Goal: Task Accomplishment & Management: Manage account settings

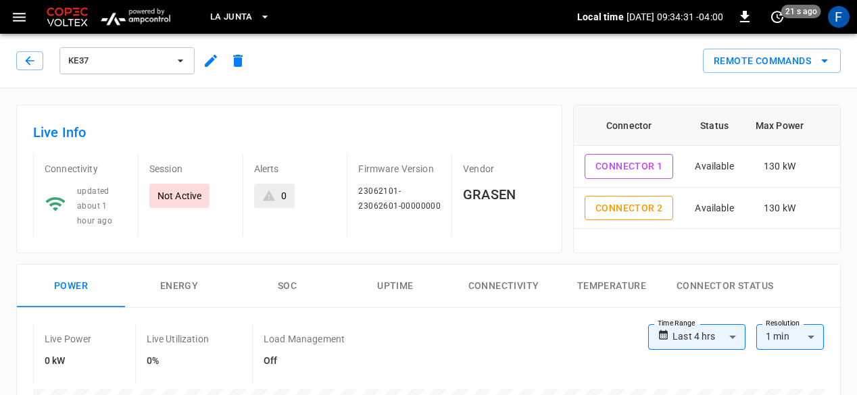
scroll to position [22, 0]
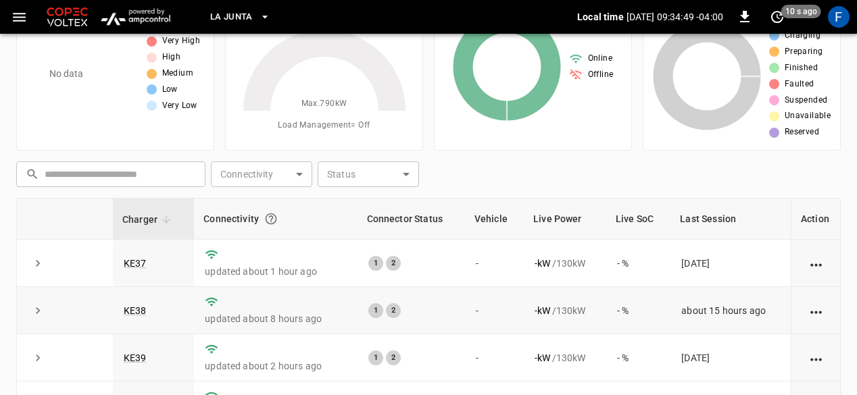
scroll to position [49, 0]
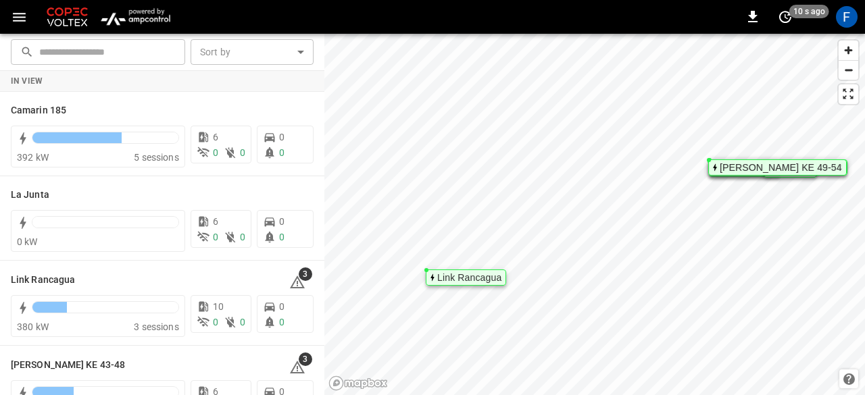
click at [149, 13] on img "menu" at bounding box center [135, 17] width 79 height 26
click at [151, 9] on img "menu" at bounding box center [135, 17] width 79 height 26
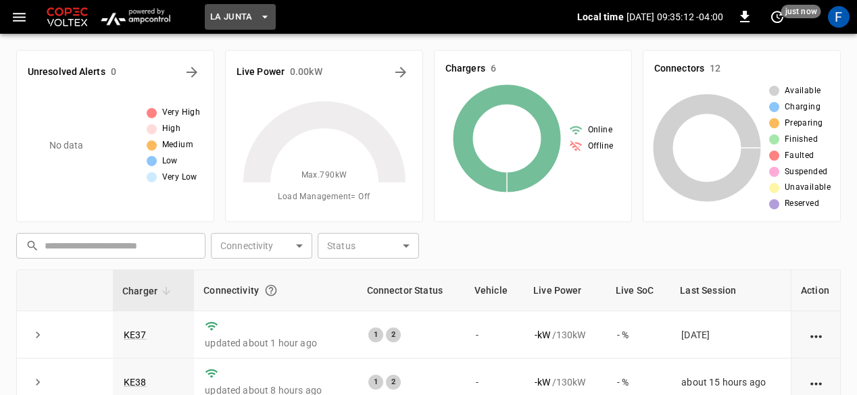
click at [242, 14] on span "La Junta" at bounding box center [231, 17] width 43 height 16
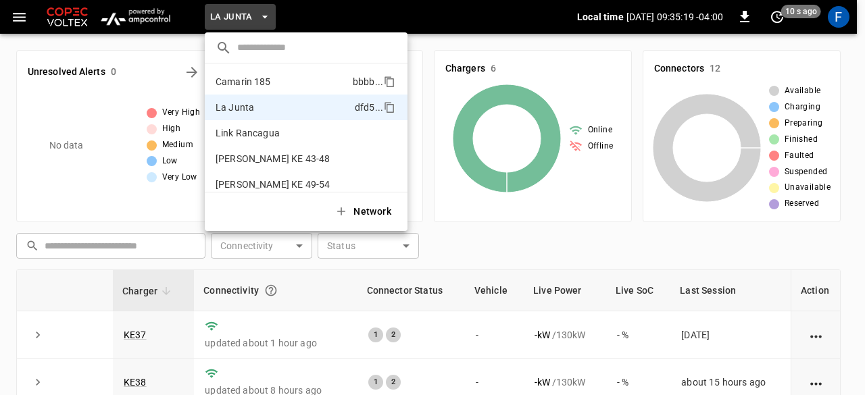
click at [310, 86] on p "Camarin 185" at bounding box center [282, 82] width 132 height 14
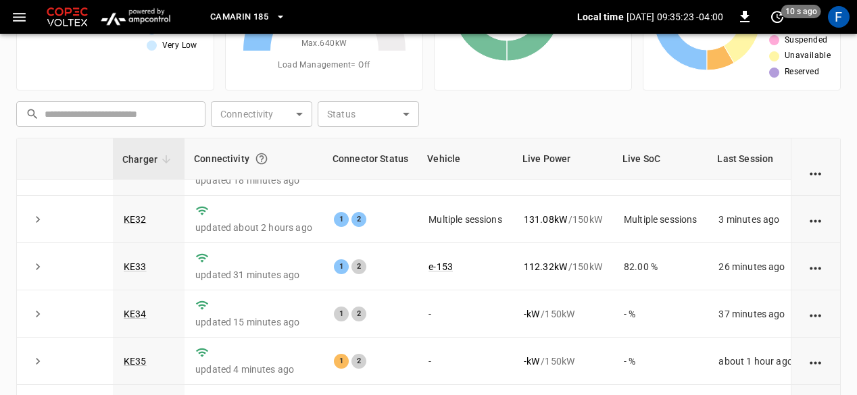
scroll to position [38, 0]
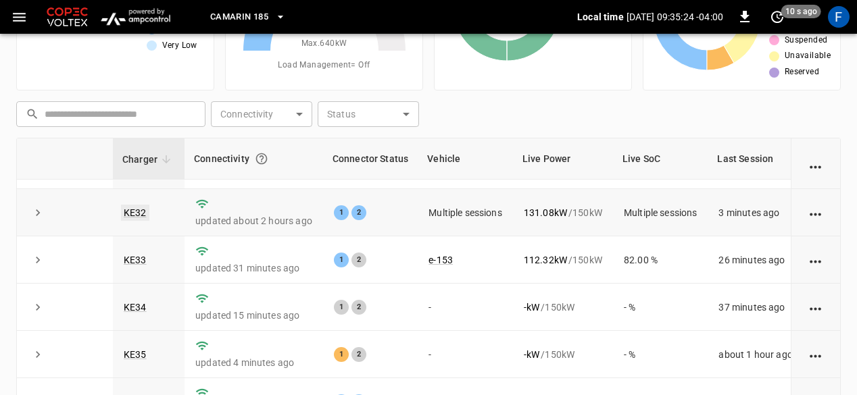
click at [141, 215] on link "KE32" at bounding box center [135, 213] width 28 height 16
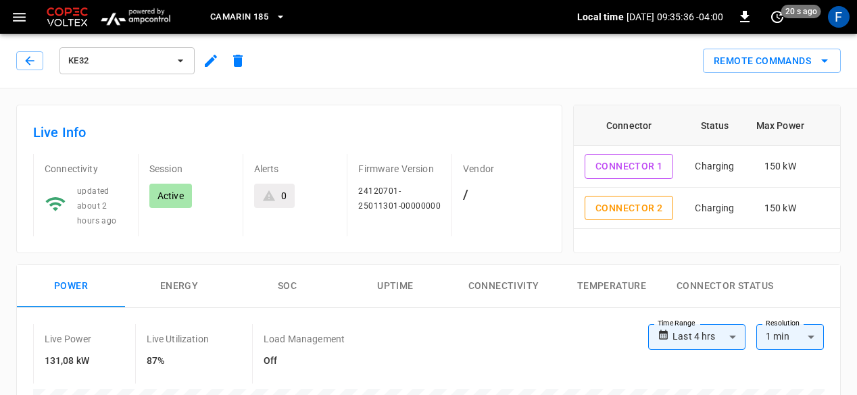
click at [55, 75] on div "KE32" at bounding box center [133, 61] width 235 height 32
click at [20, 59] on button "button" at bounding box center [29, 60] width 27 height 19
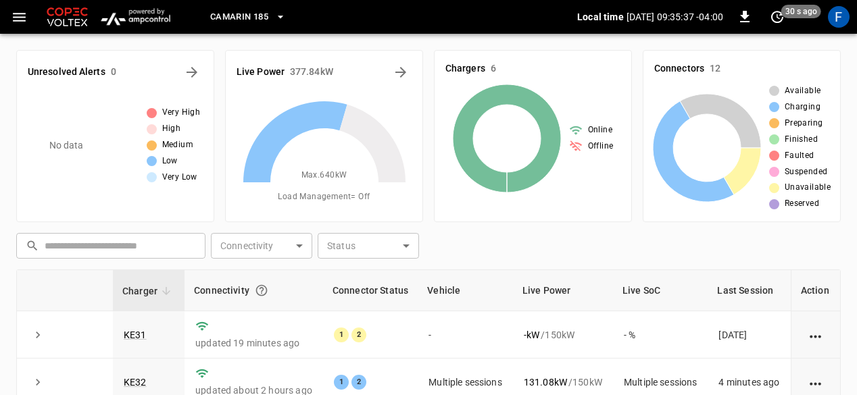
scroll to position [132, 0]
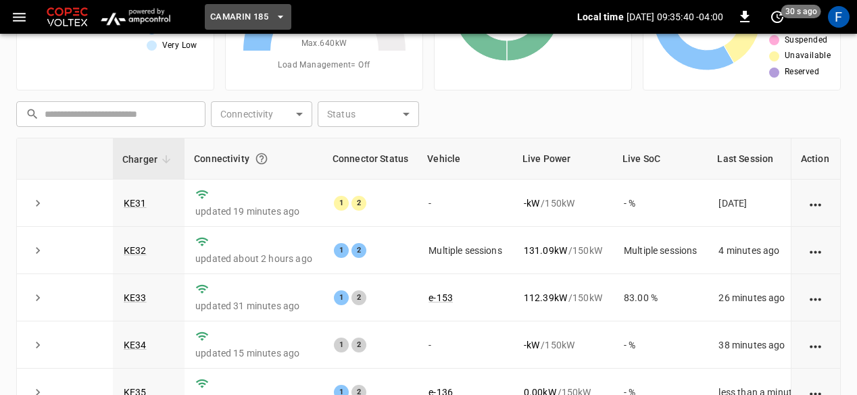
click at [280, 14] on icon "button" at bounding box center [281, 17] width 14 height 14
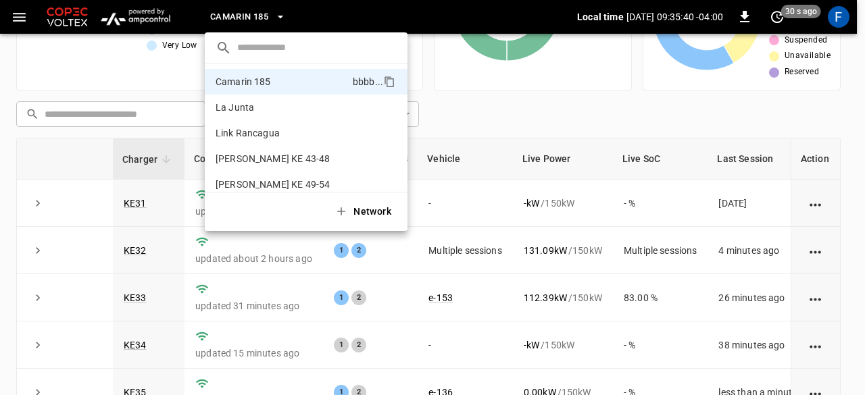
click at [280, 14] on div at bounding box center [432, 197] width 865 height 395
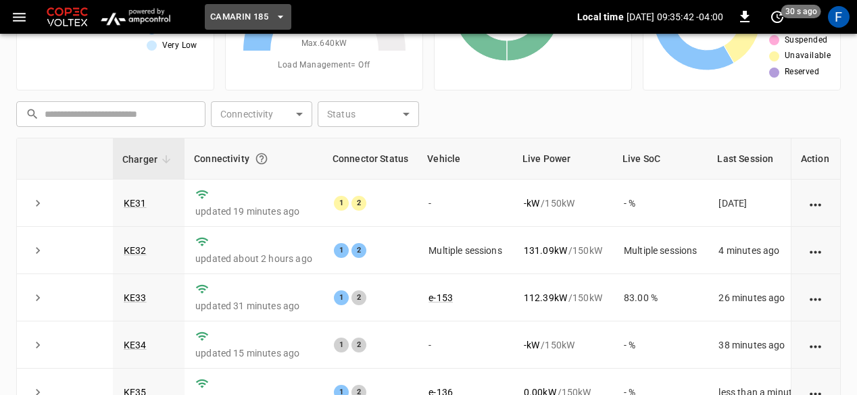
click at [280, 16] on icon "button" at bounding box center [280, 17] width 5 height 3
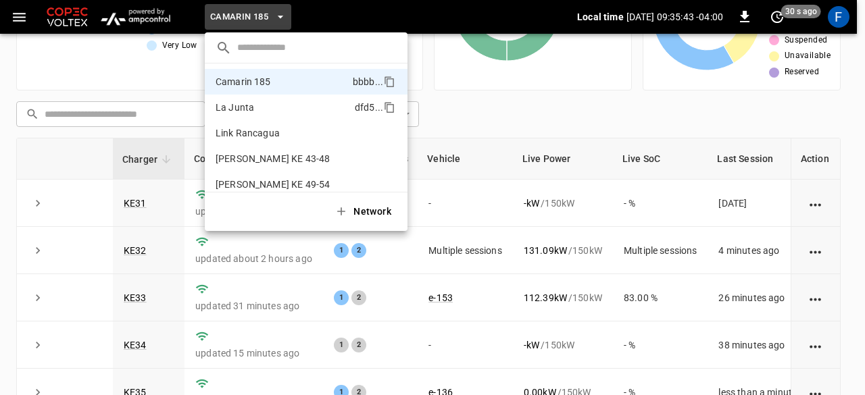
click at [239, 106] on p "La Junta" at bounding box center [283, 108] width 134 height 14
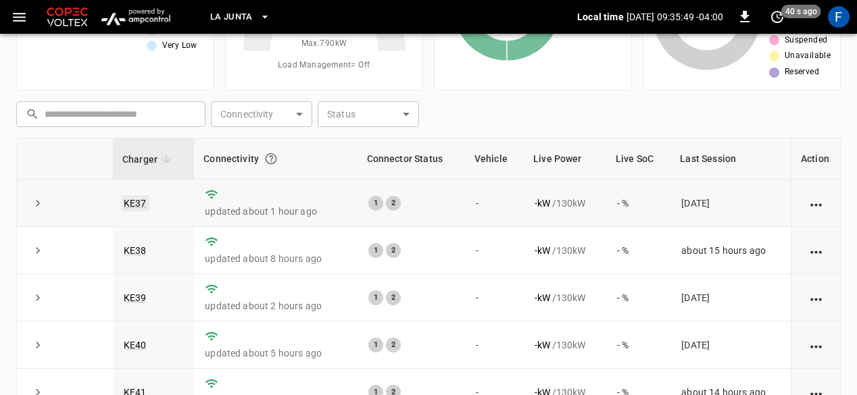
click at [139, 207] on link "KE37" at bounding box center [135, 203] width 28 height 16
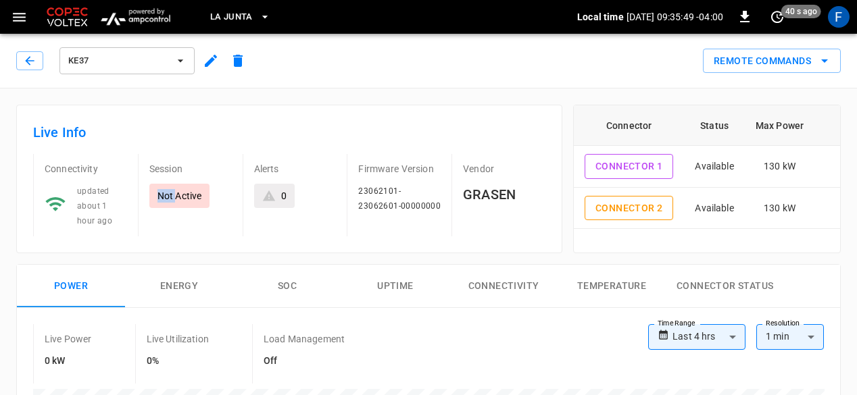
click at [139, 207] on div "Session Not Active" at bounding box center [185, 195] width 94 height 82
click at [820, 59] on icon "remote commands options" at bounding box center [824, 61] width 16 height 16
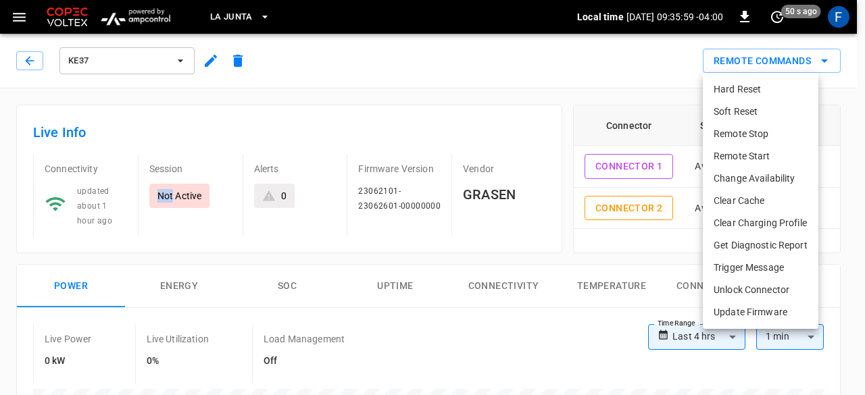
click at [764, 172] on li "Change Availability" at bounding box center [761, 179] width 116 height 22
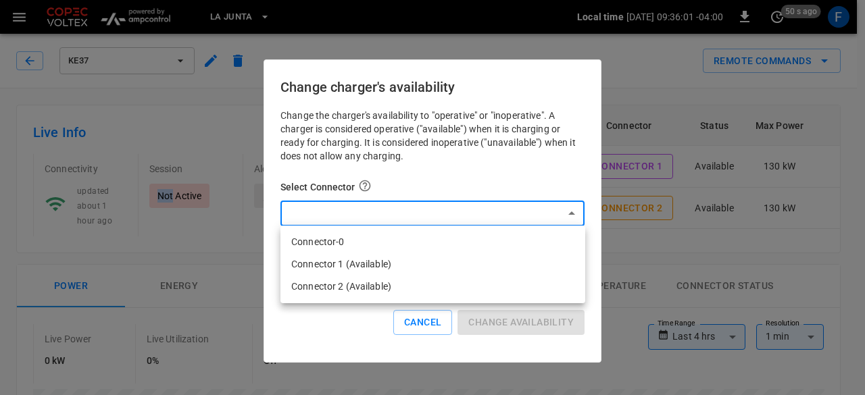
click at [431, 262] on li "Connector 1 (Available)" at bounding box center [432, 264] width 305 height 22
type input "**********"
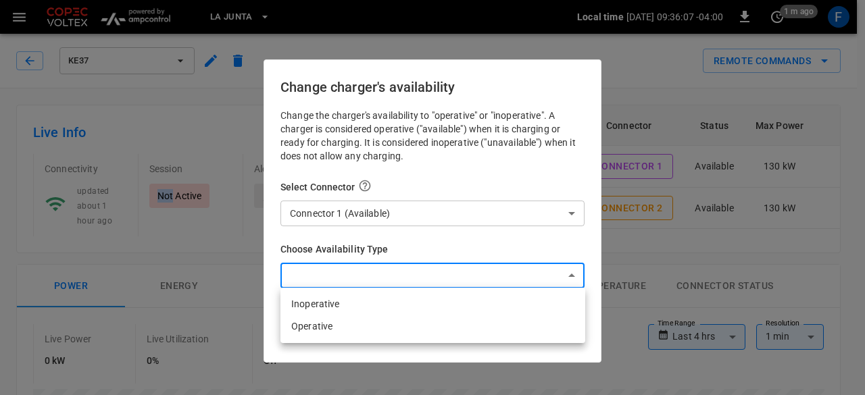
click at [418, 297] on li "Inoperative" at bounding box center [432, 304] width 305 height 22
type input "**********"
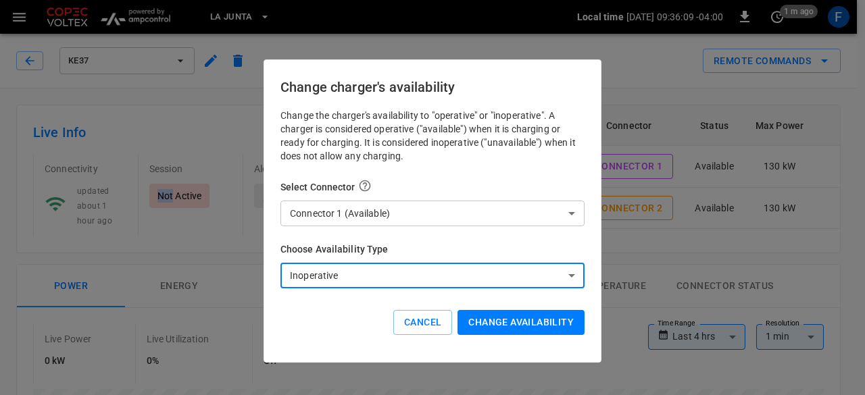
click at [484, 333] on button "Change availability" at bounding box center [521, 322] width 127 height 25
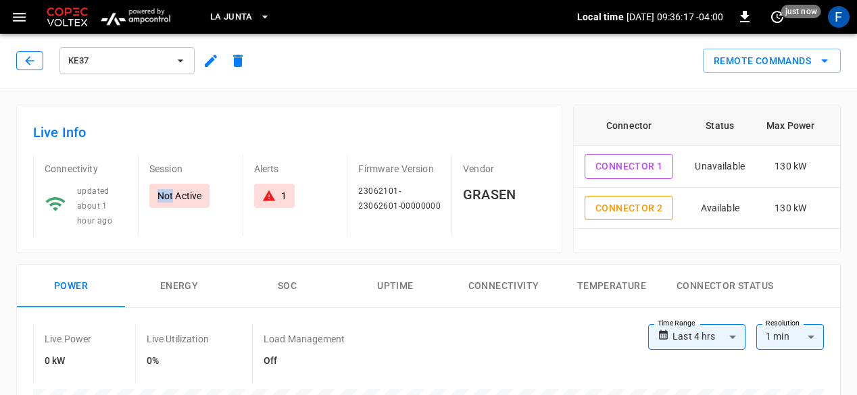
click at [36, 59] on button "button" at bounding box center [29, 60] width 27 height 19
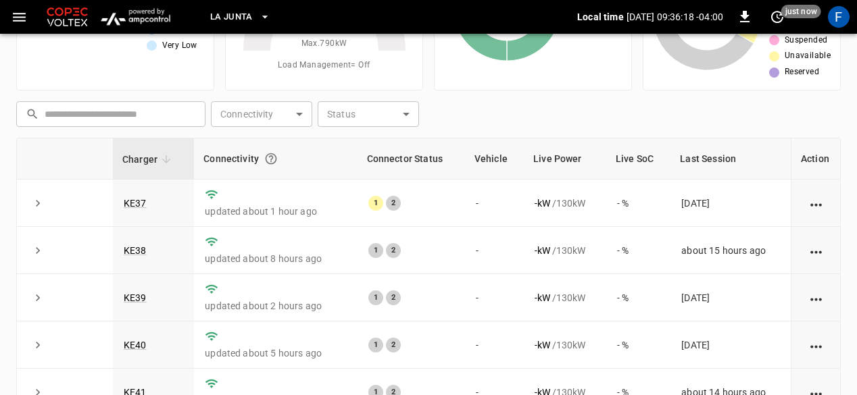
click at [36, 59] on div "No data" at bounding box center [84, 13] width 108 height 108
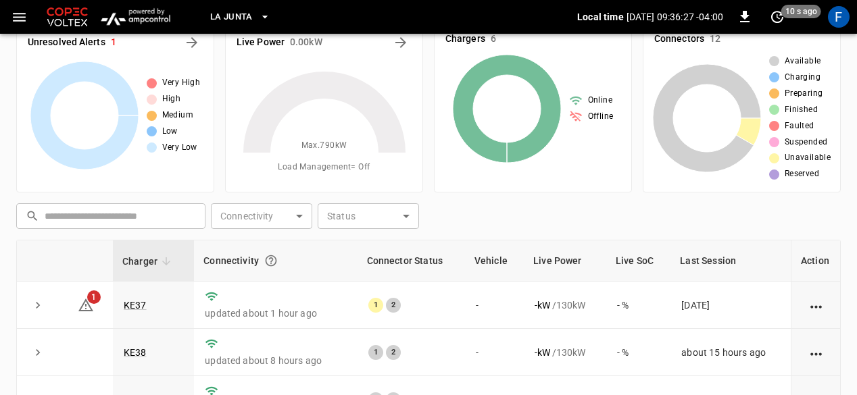
scroll to position [27, 0]
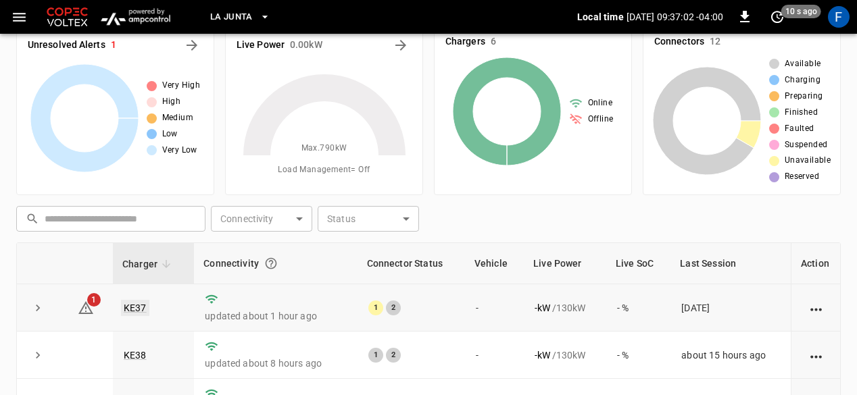
click at [132, 306] on link "KE37" at bounding box center [135, 308] width 28 height 16
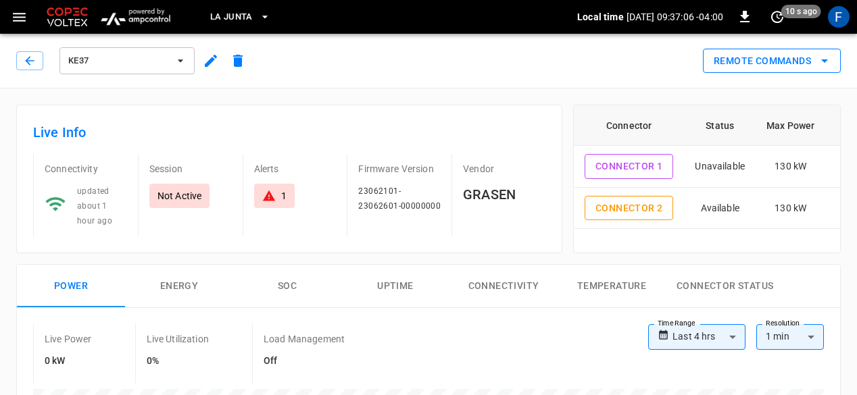
click at [829, 58] on icon "remote commands options" at bounding box center [824, 61] width 16 height 16
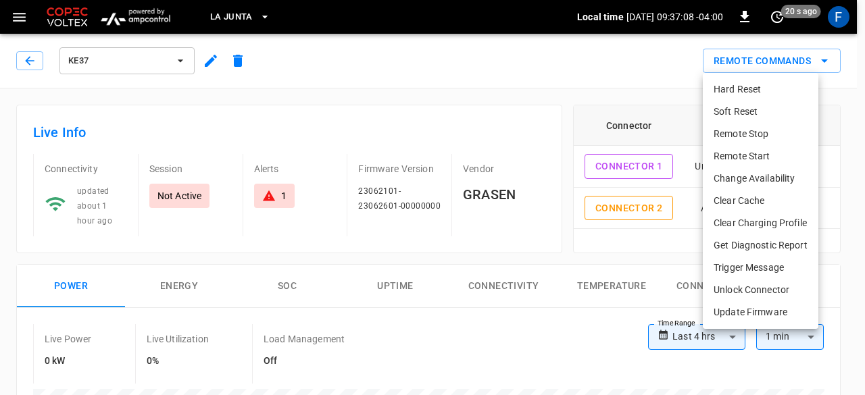
click at [762, 176] on li "Change Availability" at bounding box center [761, 179] width 116 height 22
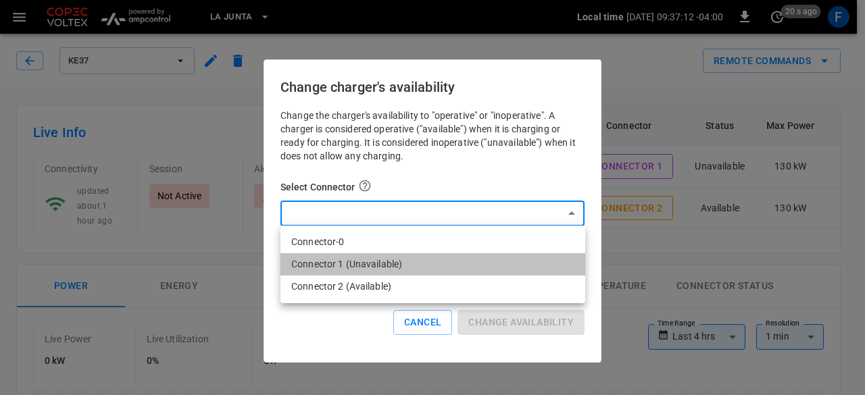
click at [408, 264] on li "Connector 1 (Unavailable)" at bounding box center [432, 264] width 305 height 22
type input "**********"
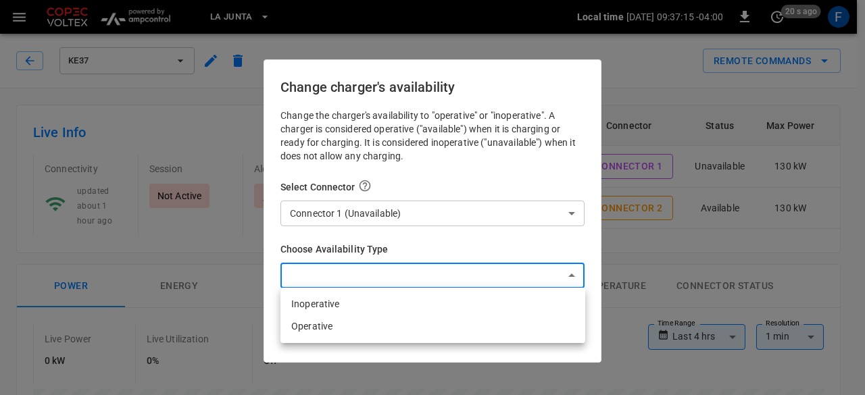
click at [324, 326] on li "Operative" at bounding box center [432, 327] width 305 height 22
type input "*********"
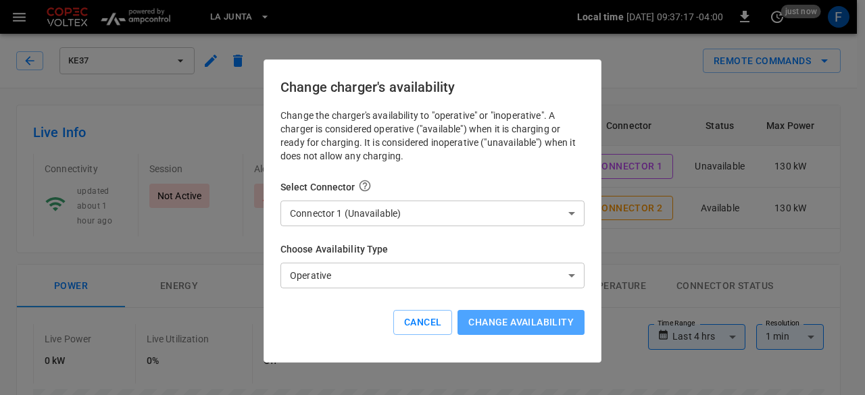
click at [496, 332] on button "Change availability" at bounding box center [521, 322] width 127 height 25
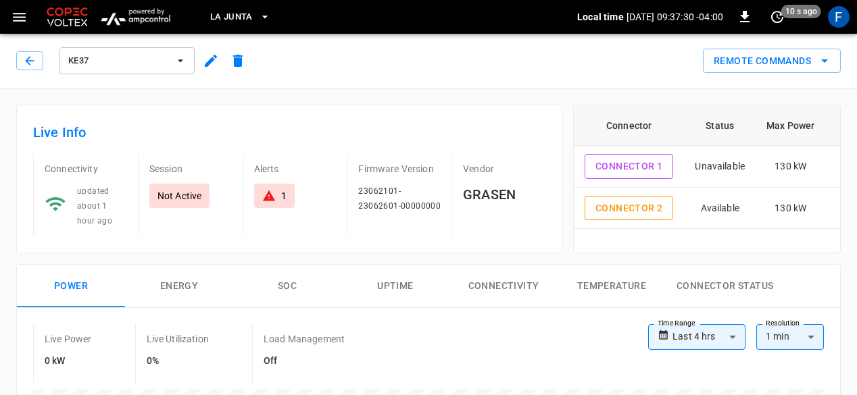
click at [491, 335] on div "Live Power 0 kW Live Utilization 0% Load Management Off" at bounding box center [340, 353] width 615 height 59
click at [23, 57] on icon "button" at bounding box center [30, 61] width 14 height 14
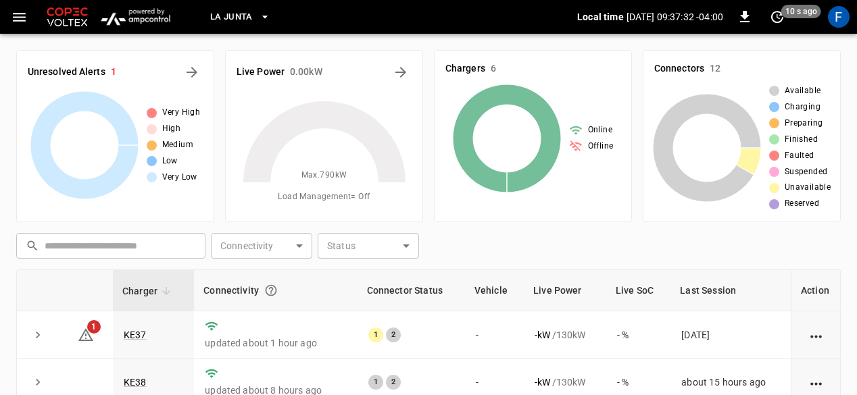
scroll to position [27, 0]
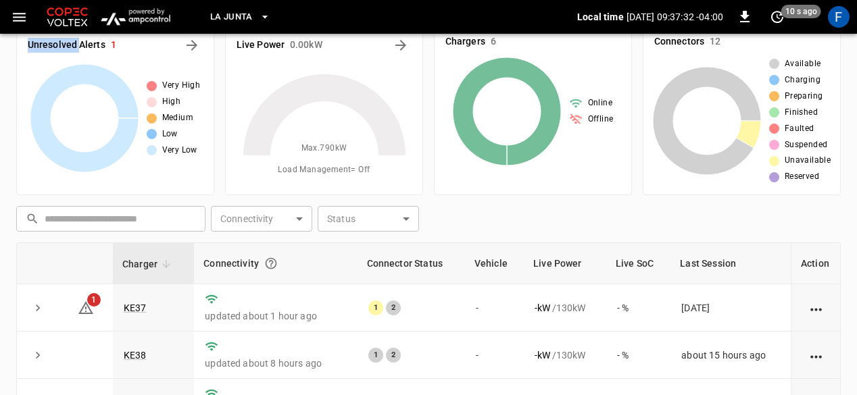
click at [23, 57] on div "Unresolved Alerts 1 Very High High Medium Low Very Low" at bounding box center [115, 109] width 198 height 172
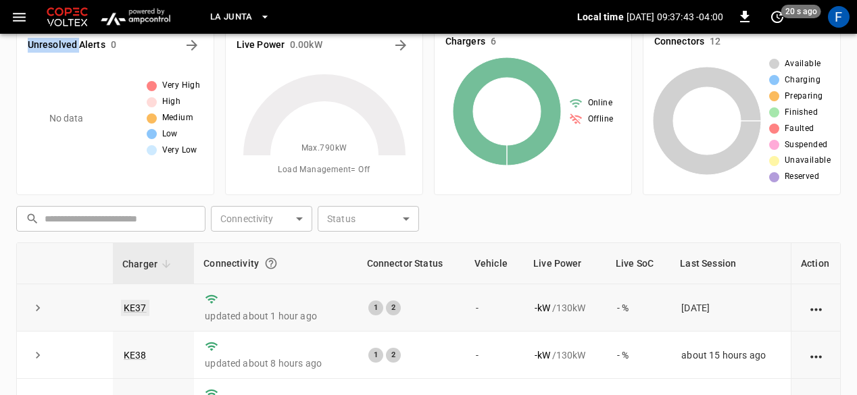
click at [143, 303] on link "KE37" at bounding box center [135, 308] width 28 height 16
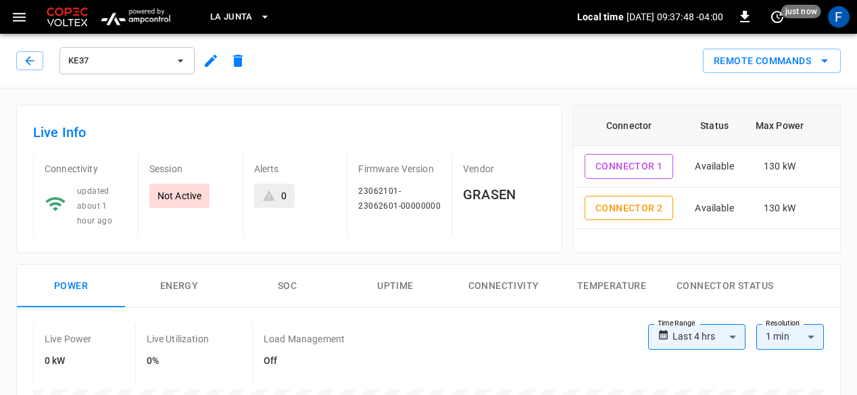
click at [211, 68] on icon "button" at bounding box center [211, 61] width 16 height 16
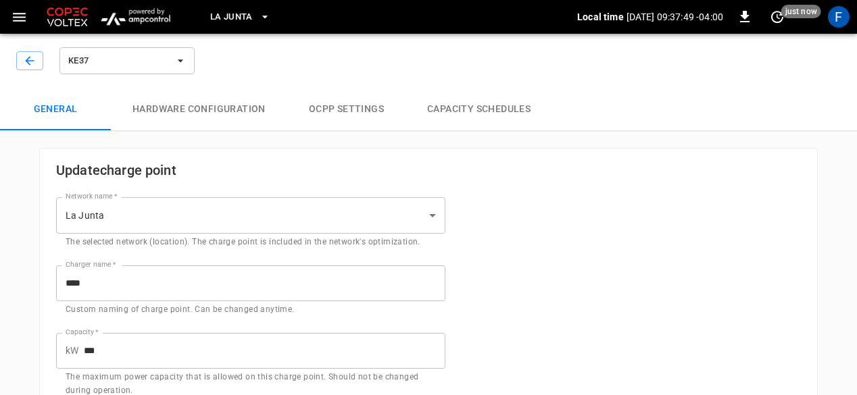
type input "**********"
click at [235, 102] on button "Hardware configuration" at bounding box center [199, 109] width 176 height 43
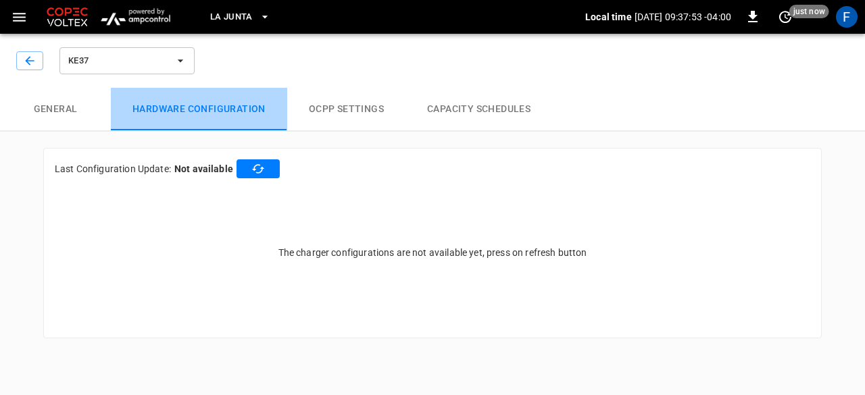
click at [235, 102] on button "Hardware configuration" at bounding box center [199, 109] width 176 height 43
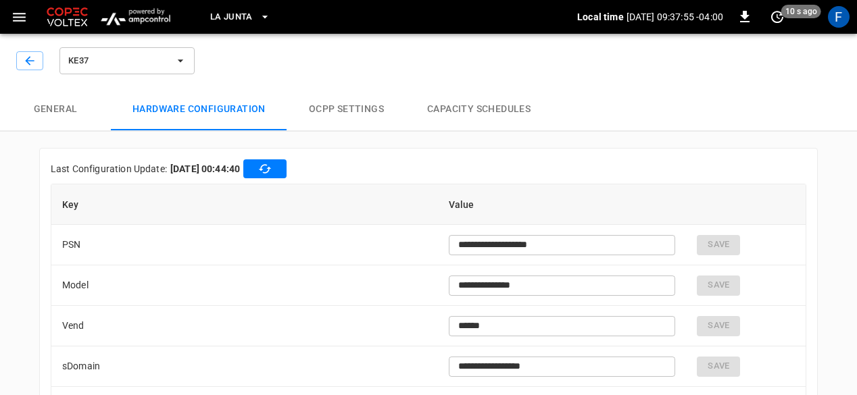
click at [331, 107] on button "OCPP settings" at bounding box center [346, 109] width 118 height 43
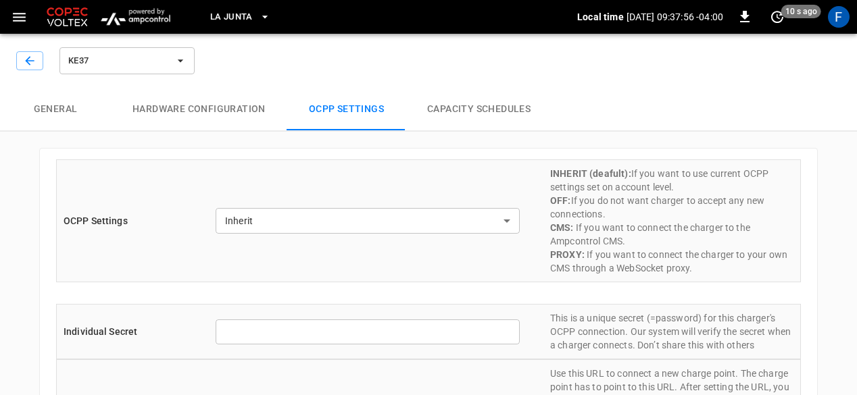
type input "*******"
type input "**********"
click at [483, 109] on button "Capacity Schedules" at bounding box center [478, 109] width 147 height 43
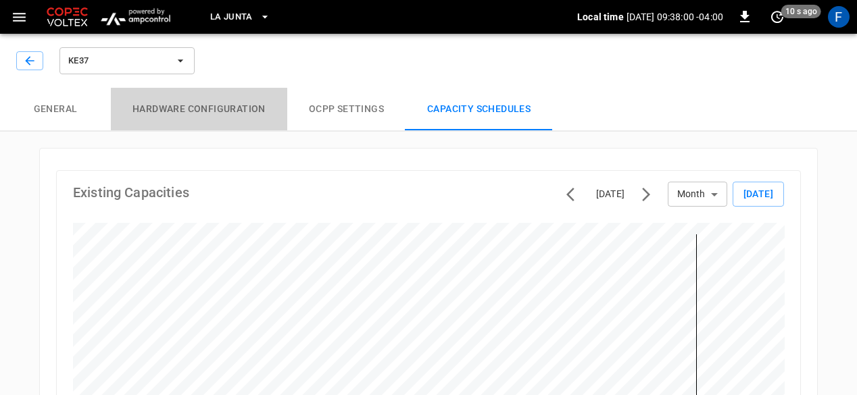
click at [191, 109] on button "Hardware configuration" at bounding box center [199, 109] width 176 height 43
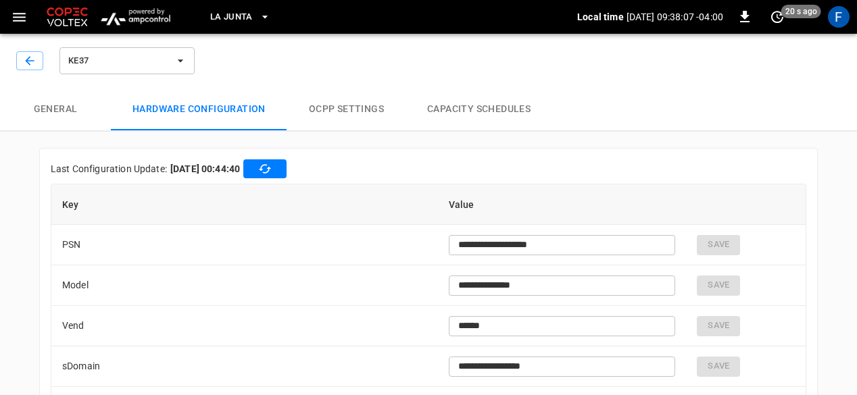
click at [354, 108] on button "OCPP settings" at bounding box center [346, 109] width 118 height 43
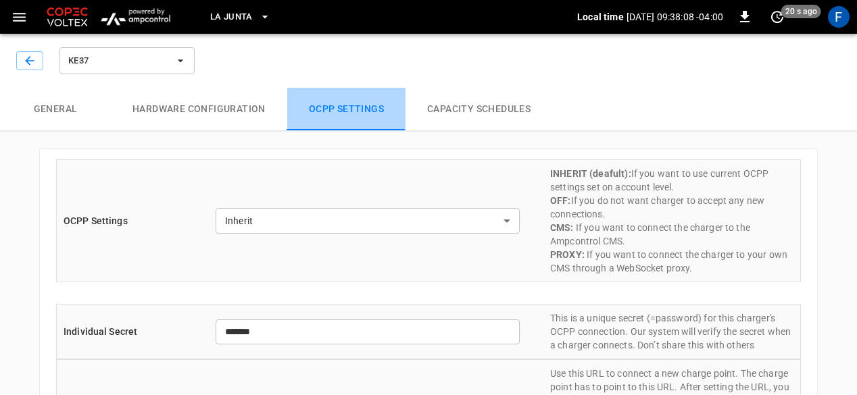
click at [354, 108] on button "OCPP settings" at bounding box center [346, 109] width 118 height 43
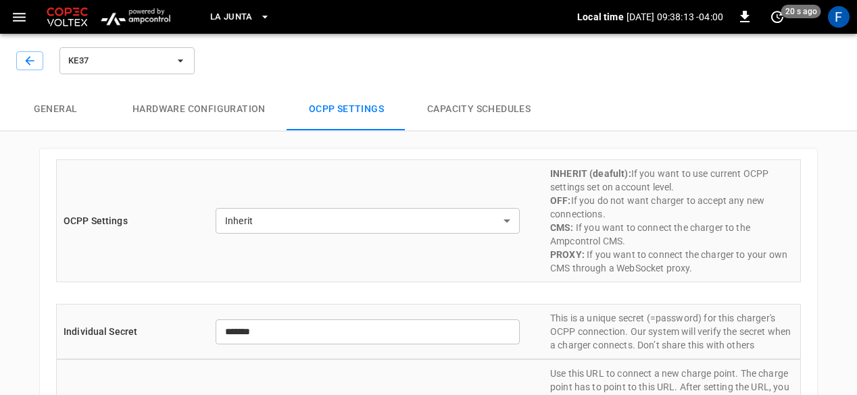
click at [57, 110] on button "General" at bounding box center [55, 109] width 111 height 43
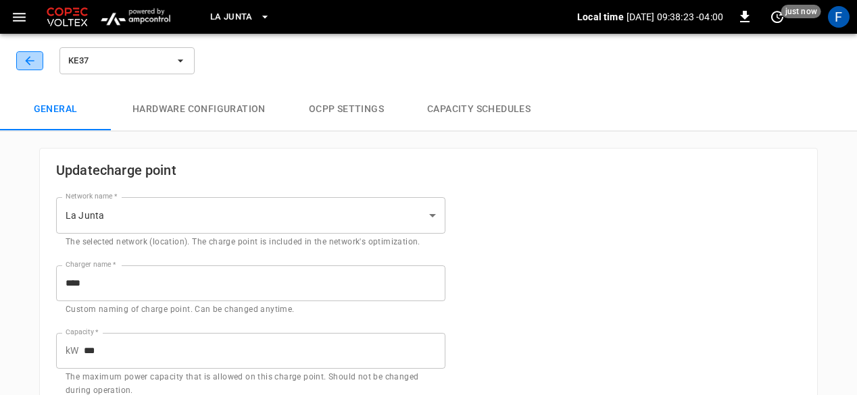
click at [30, 68] on button "button" at bounding box center [29, 60] width 27 height 19
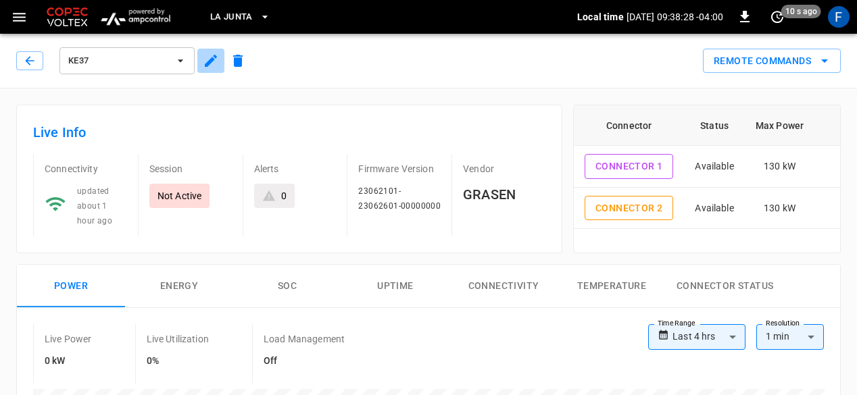
click at [209, 61] on icon "button" at bounding box center [211, 61] width 12 height 12
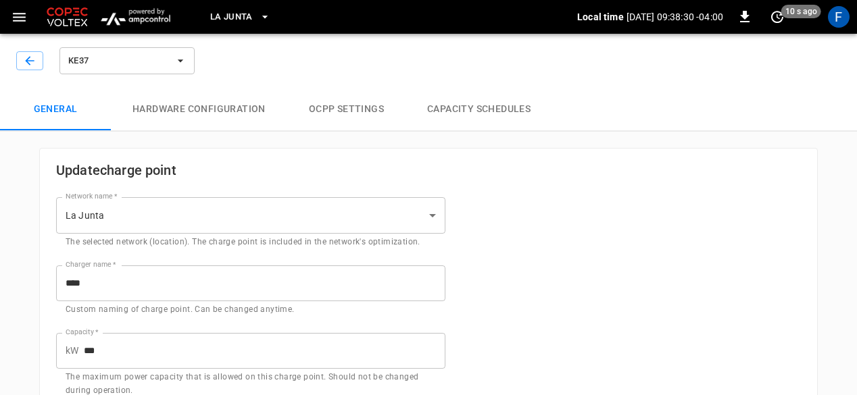
click at [209, 61] on div "KE37" at bounding box center [426, 57] width 862 height 59
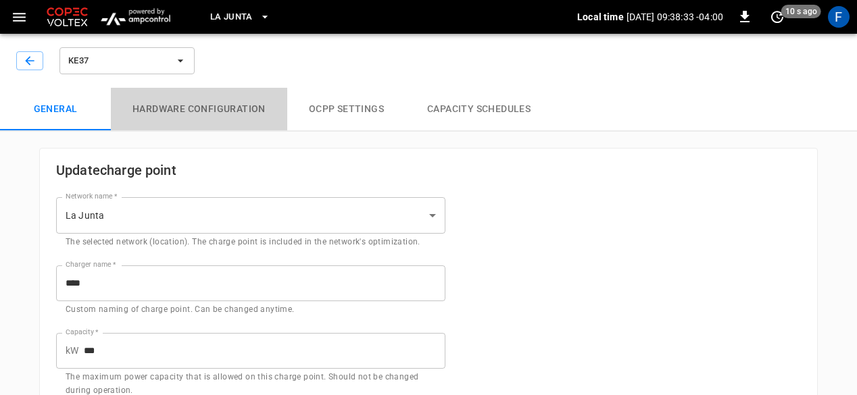
click at [187, 113] on button "Hardware configuration" at bounding box center [199, 109] width 176 height 43
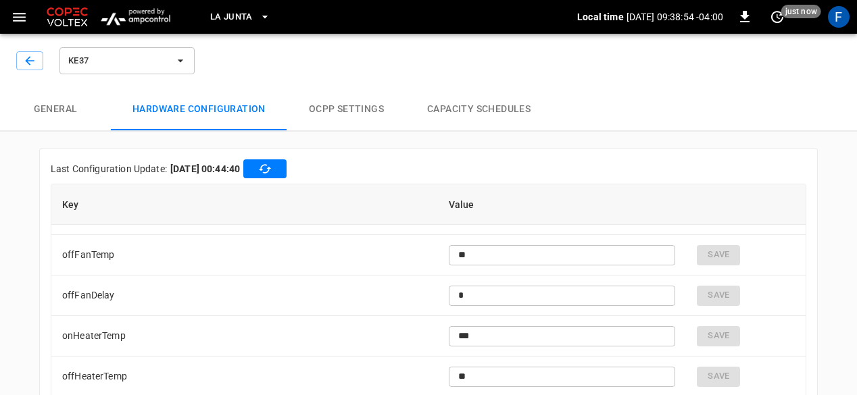
scroll to position [3330, 0]
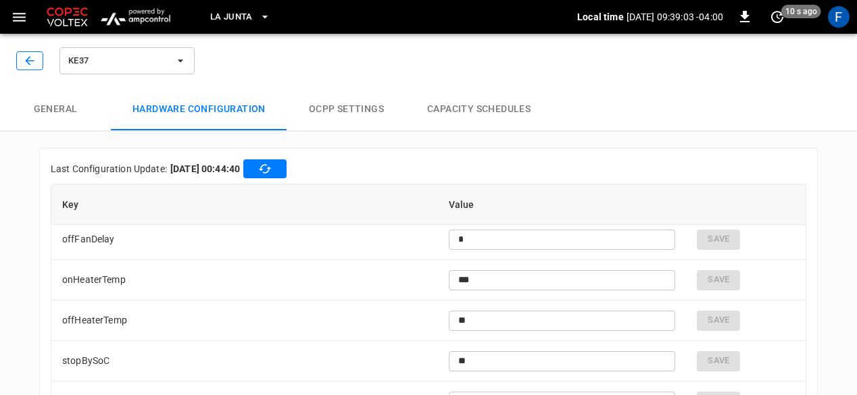
click at [23, 59] on icon "button" at bounding box center [30, 61] width 14 height 14
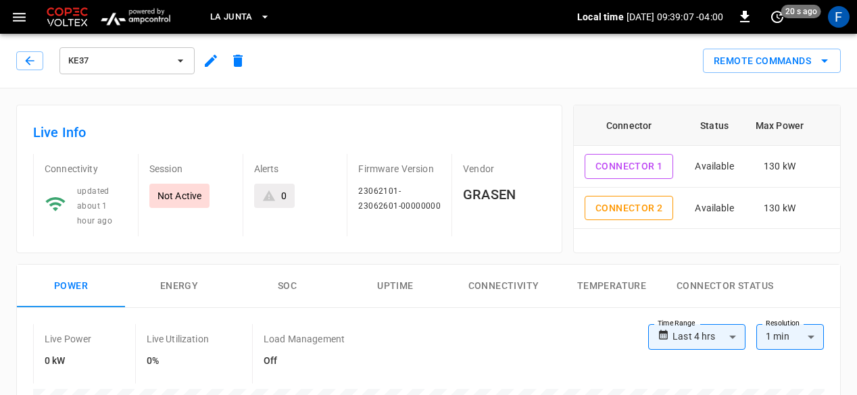
click at [210, 64] on icon "button" at bounding box center [211, 61] width 12 height 12
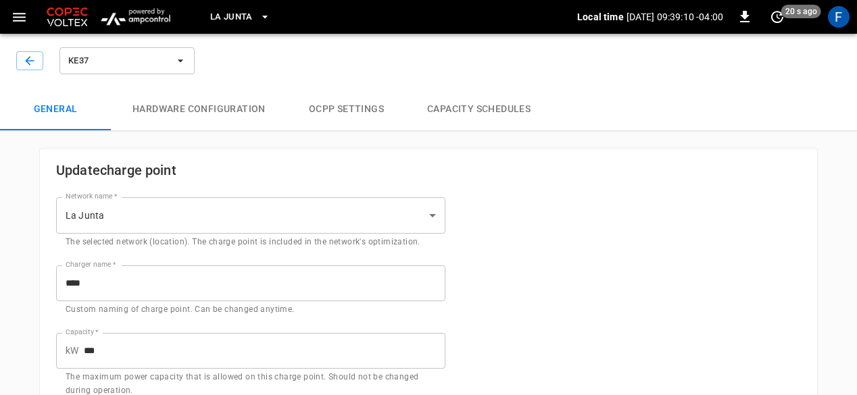
click at [214, 112] on button "Hardware configuration" at bounding box center [199, 109] width 176 height 43
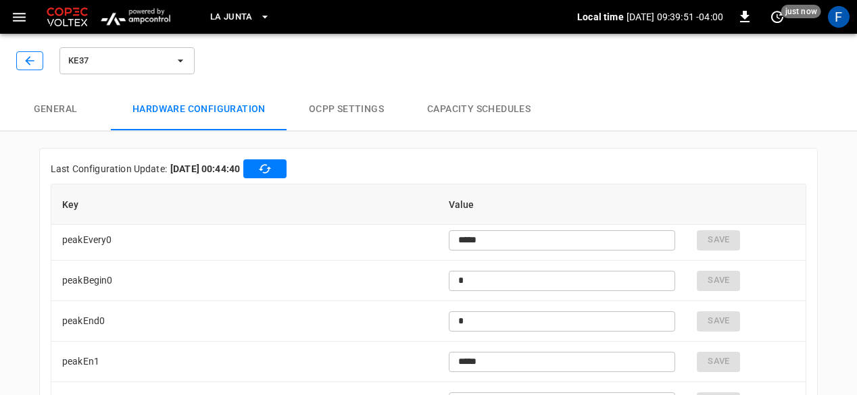
click at [27, 64] on icon "button" at bounding box center [30, 61] width 14 height 14
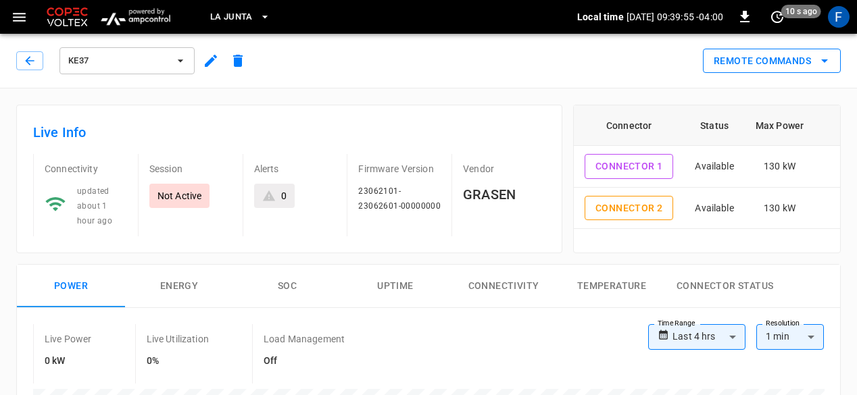
click at [834, 56] on button "Remote Commands" at bounding box center [772, 61] width 138 height 25
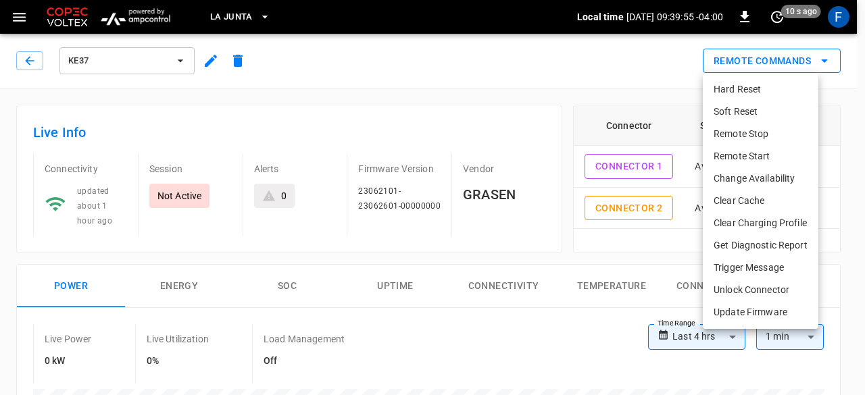
click at [834, 56] on div at bounding box center [432, 197] width 865 height 395
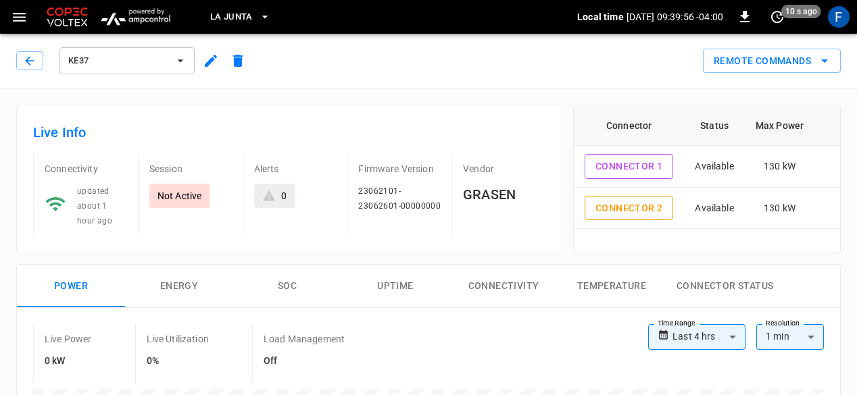
click at [846, 55] on div "KE37 Remote Commands" at bounding box center [426, 57] width 862 height 59
click at [28, 66] on icon "button" at bounding box center [30, 61] width 14 height 14
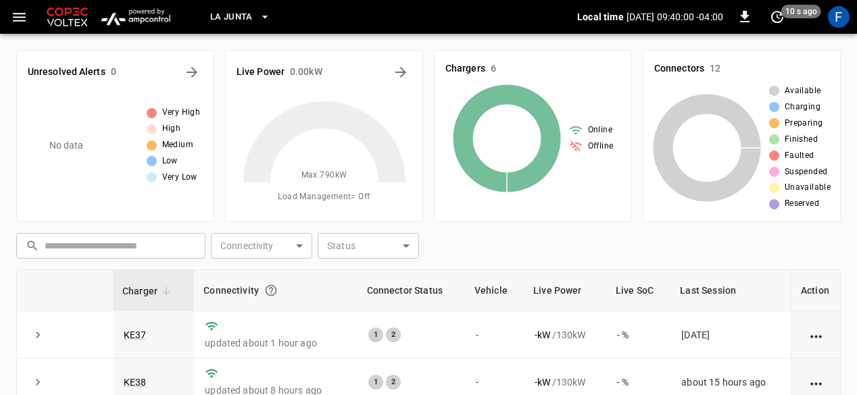
scroll to position [27, 0]
